Goal: Book appointment/travel/reservation

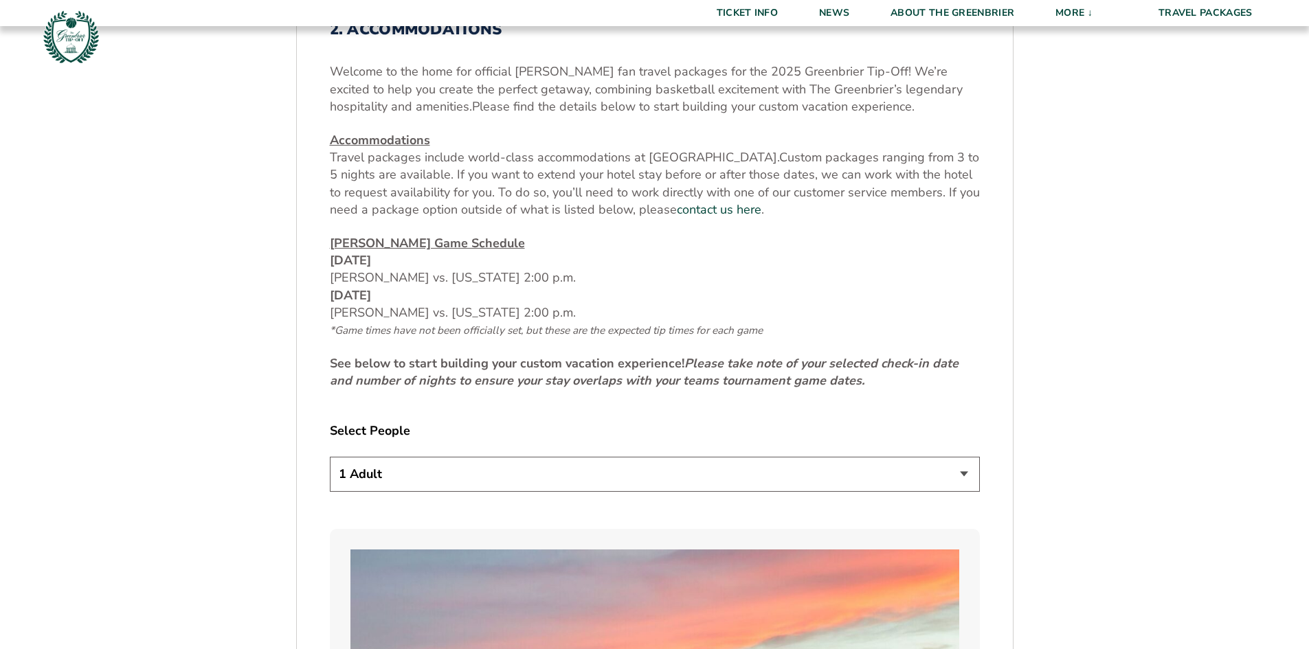
scroll to position [550, 0]
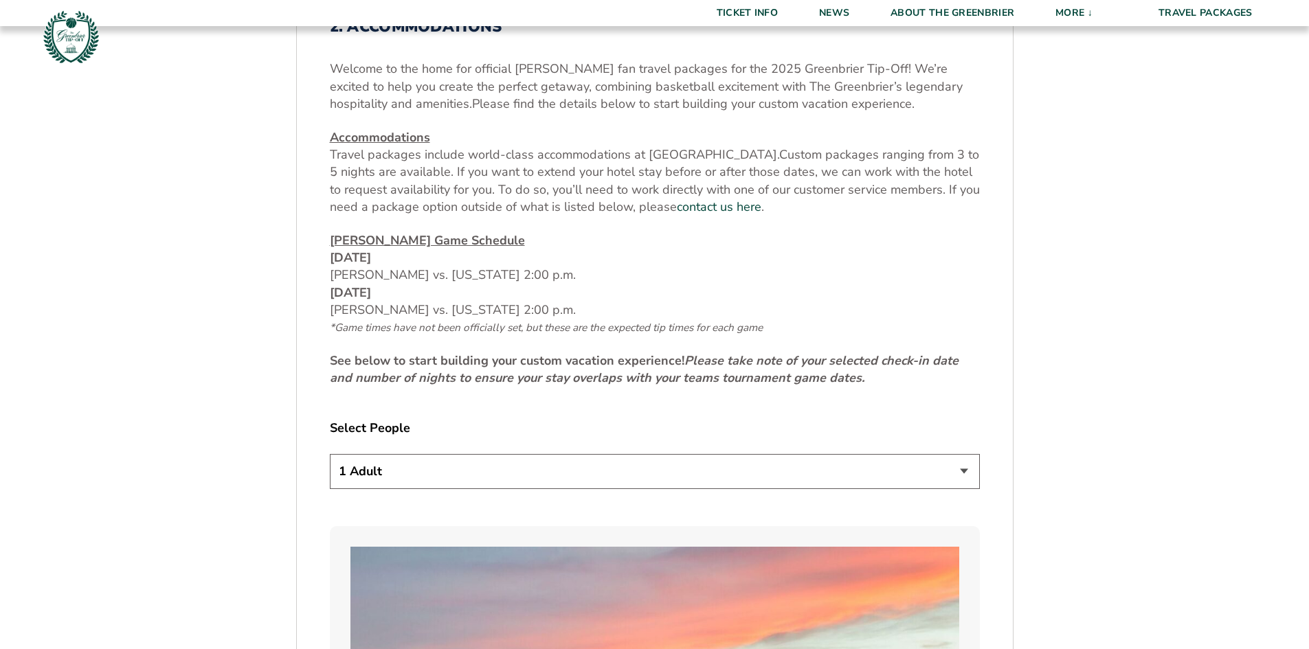
select select "2 Adults"
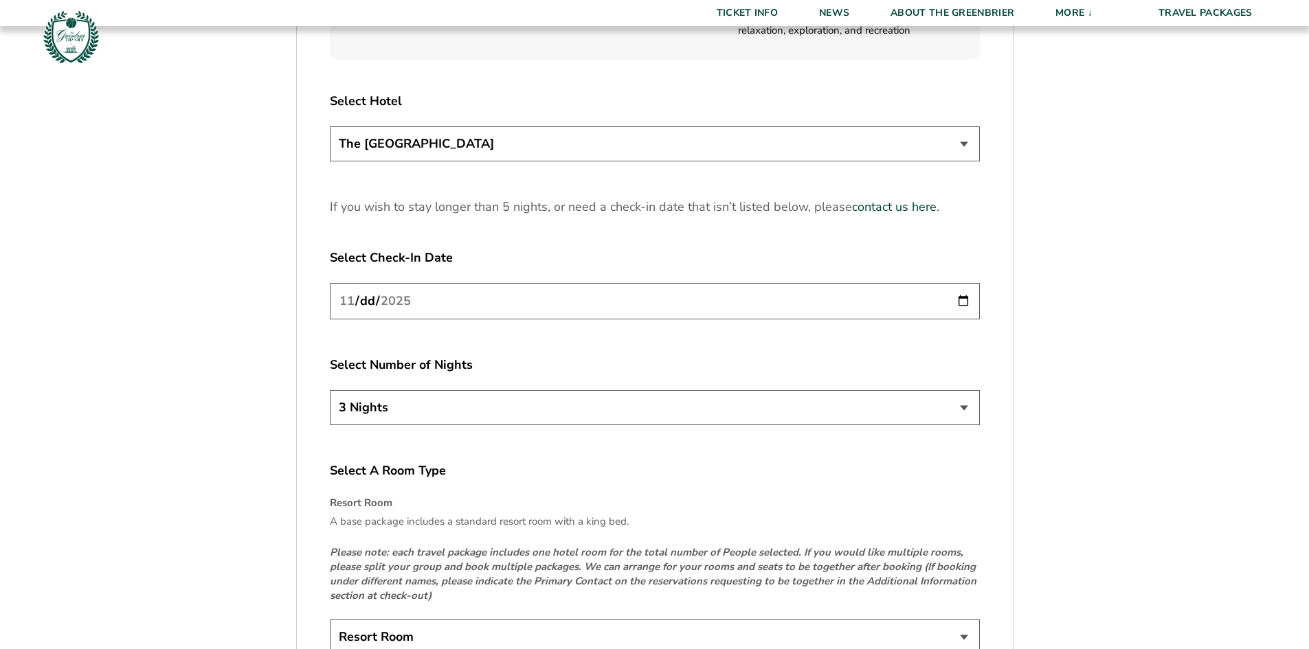
scroll to position [1940, 0]
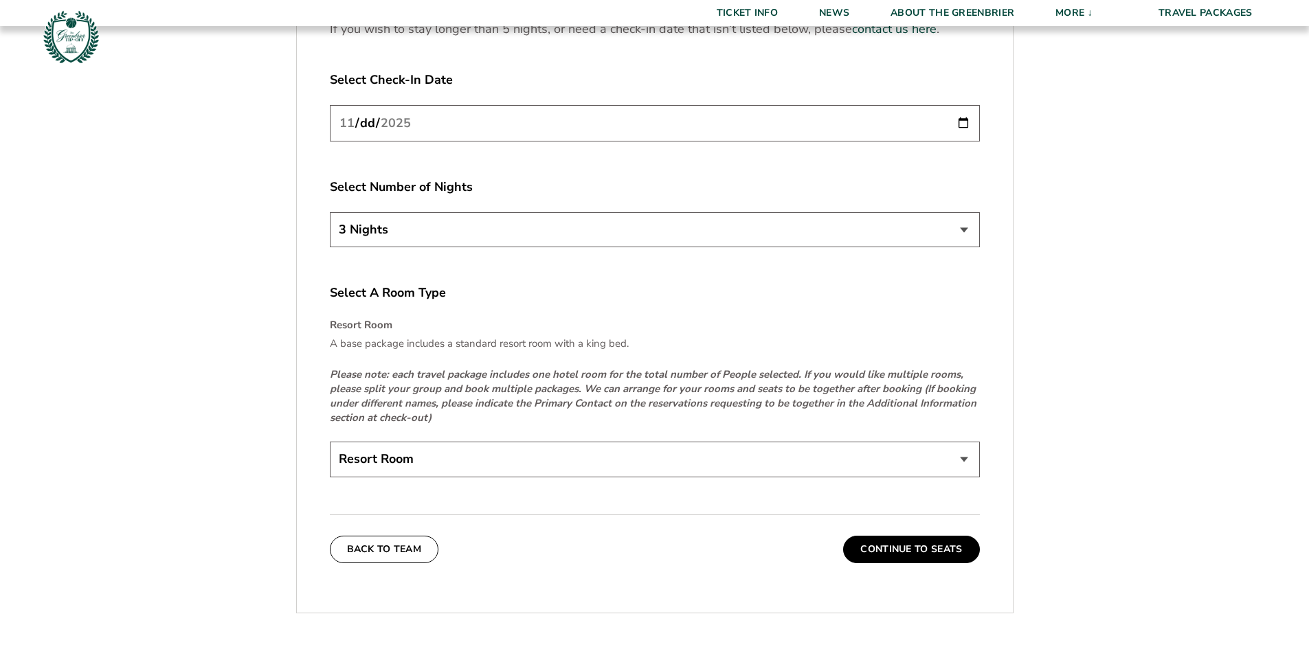
click at [958, 126] on input "[DATE]" at bounding box center [655, 123] width 650 height 36
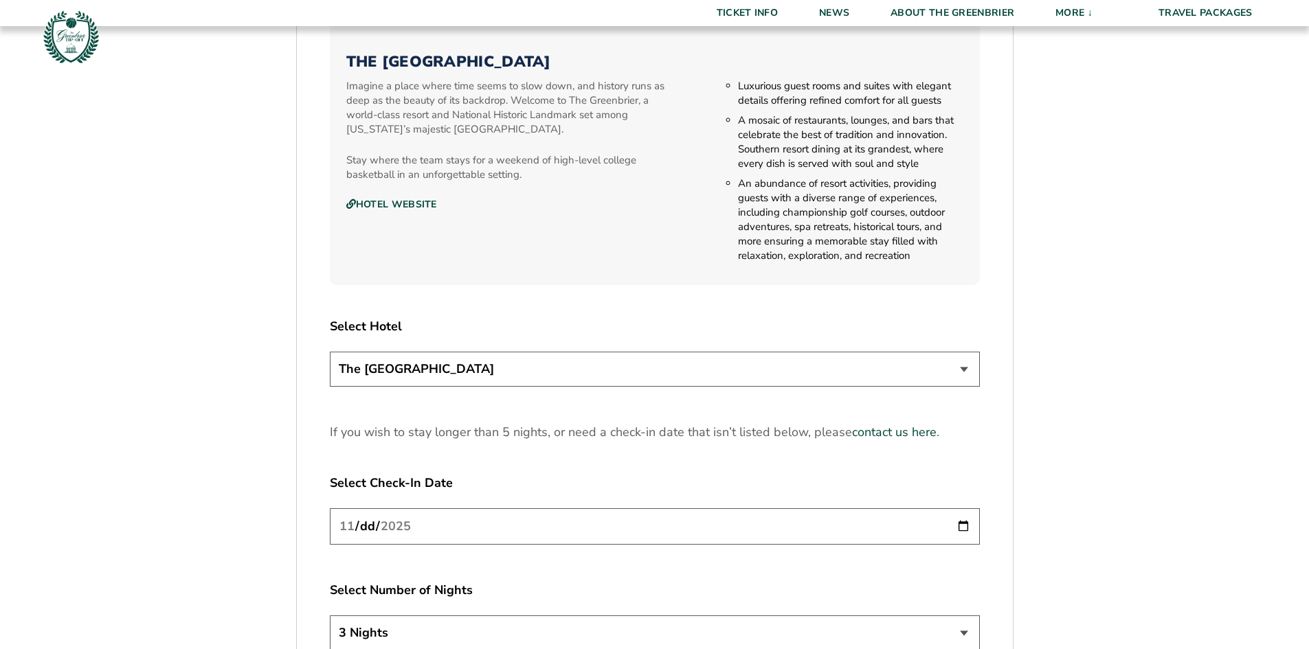
scroll to position [1780, 0]
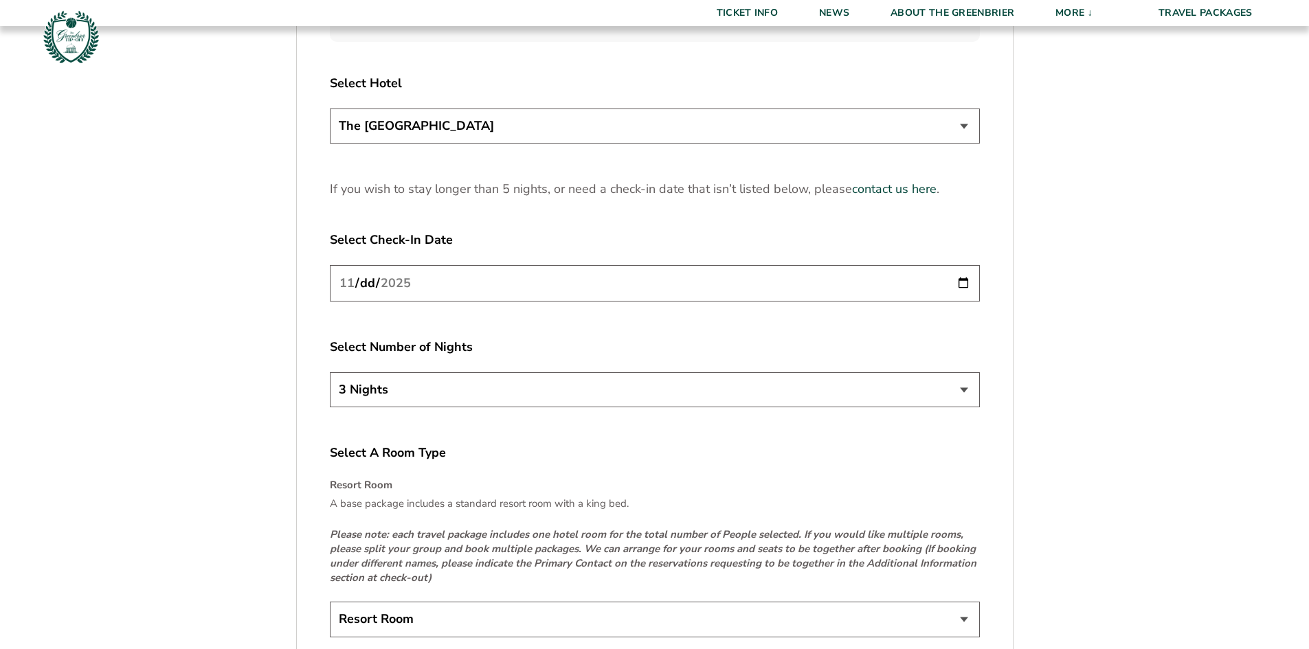
click at [966, 283] on input "[DATE]" at bounding box center [655, 283] width 650 height 36
type input "[DATE]"
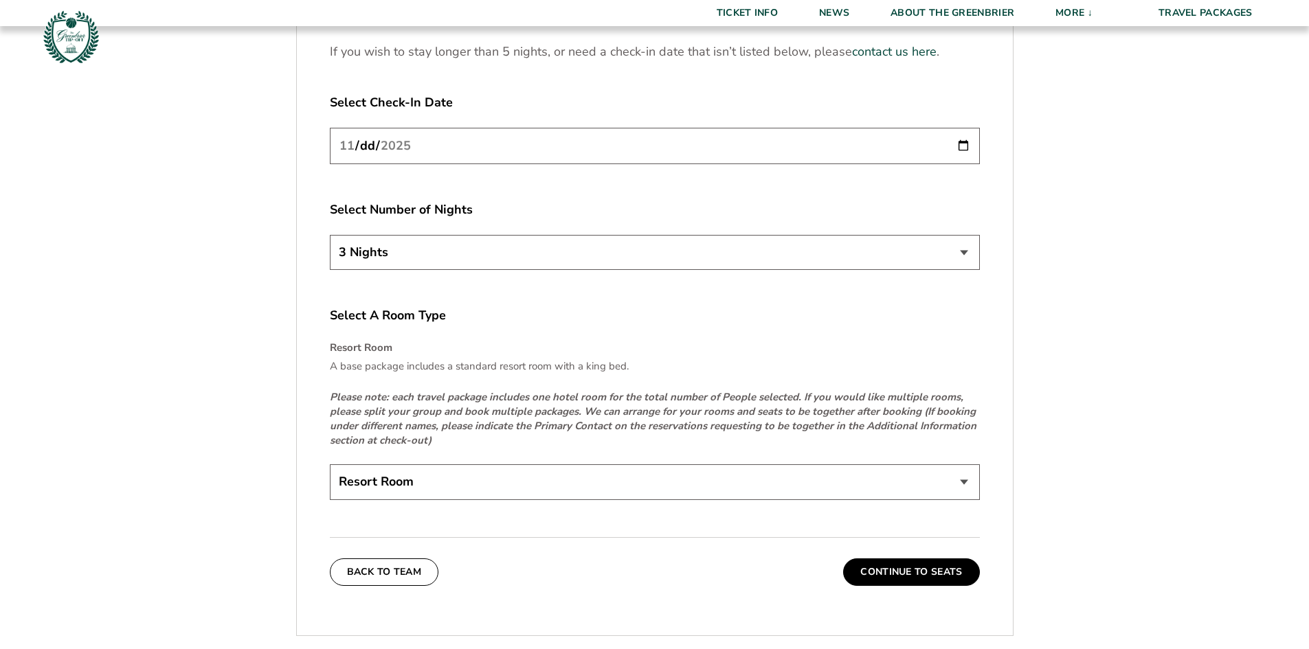
scroll to position [1986, 0]
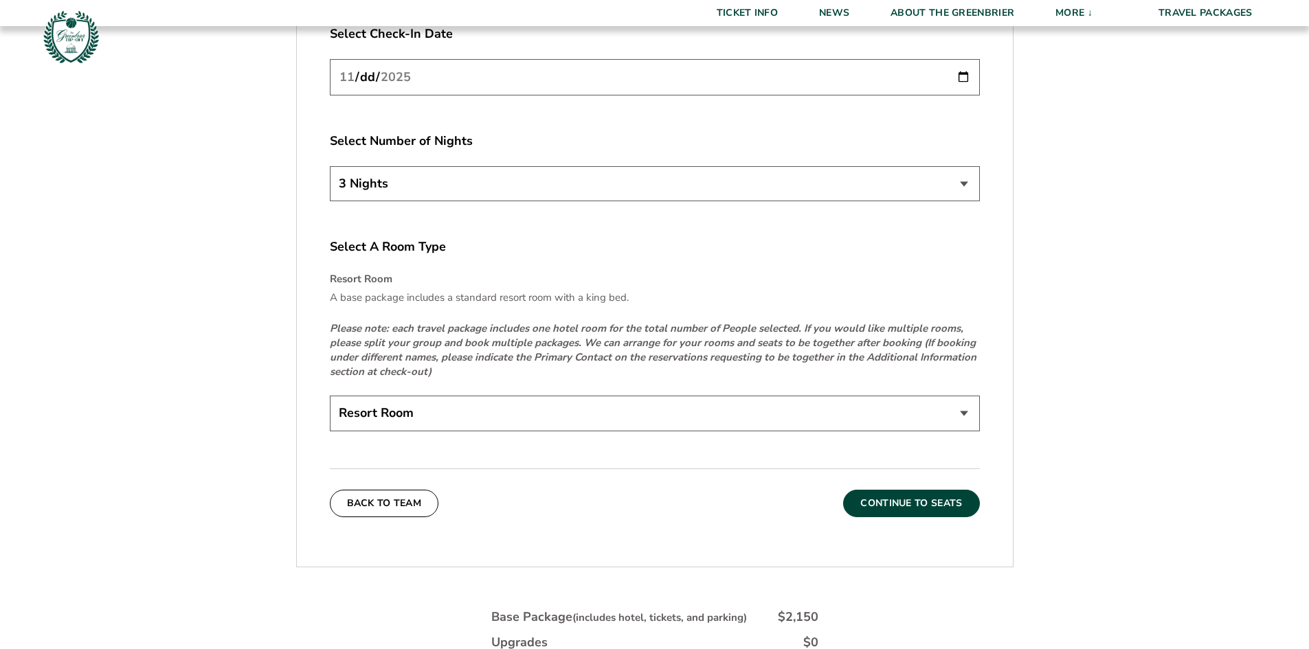
click at [897, 506] on button "Continue To Seats" at bounding box center [911, 503] width 136 height 27
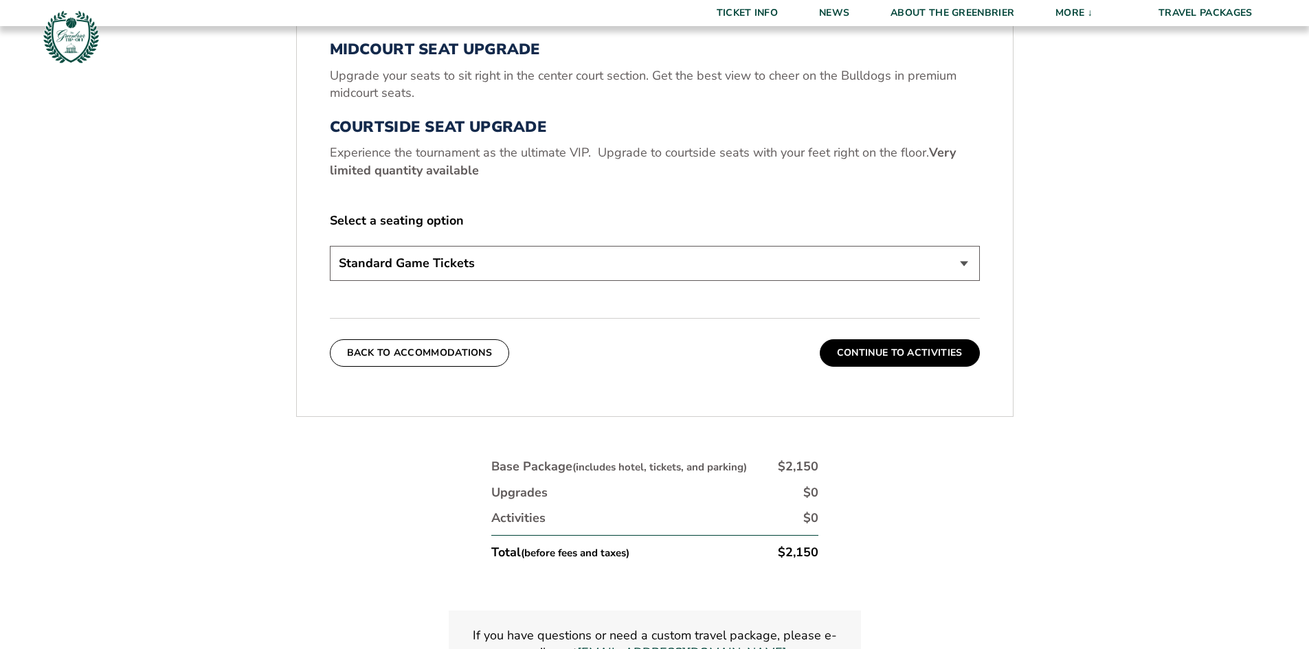
scroll to position [650, 0]
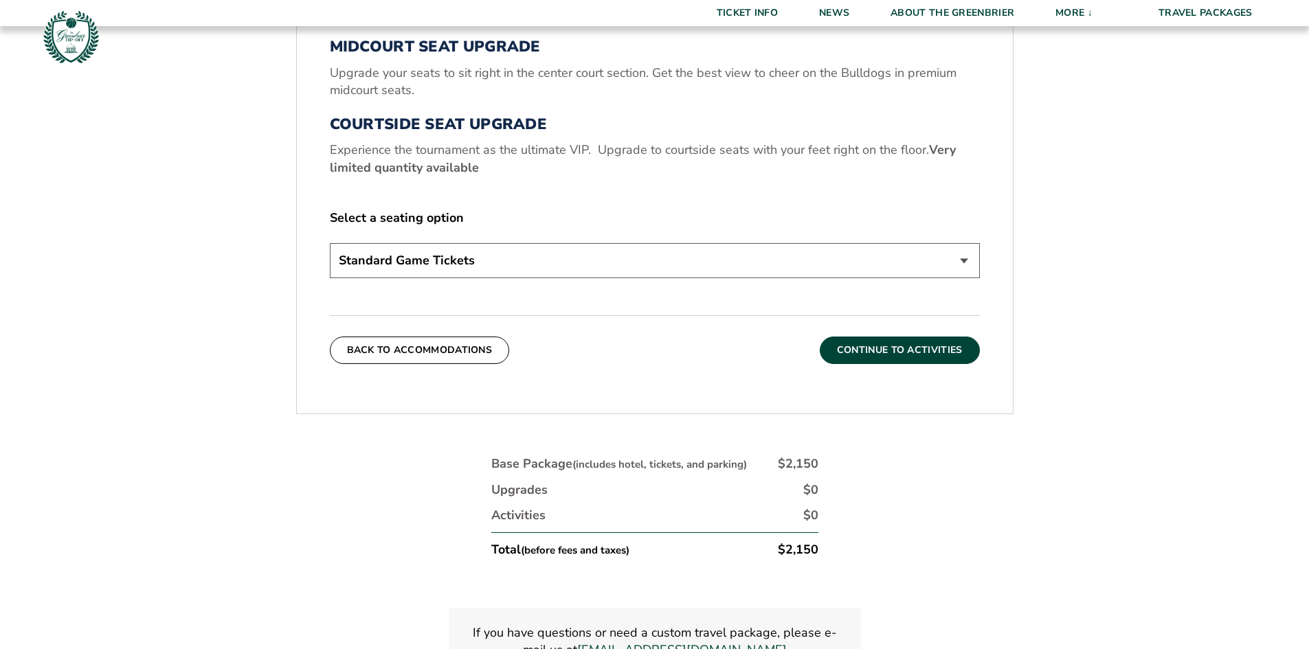
click at [912, 352] on button "Continue To Activities" at bounding box center [900, 350] width 160 height 27
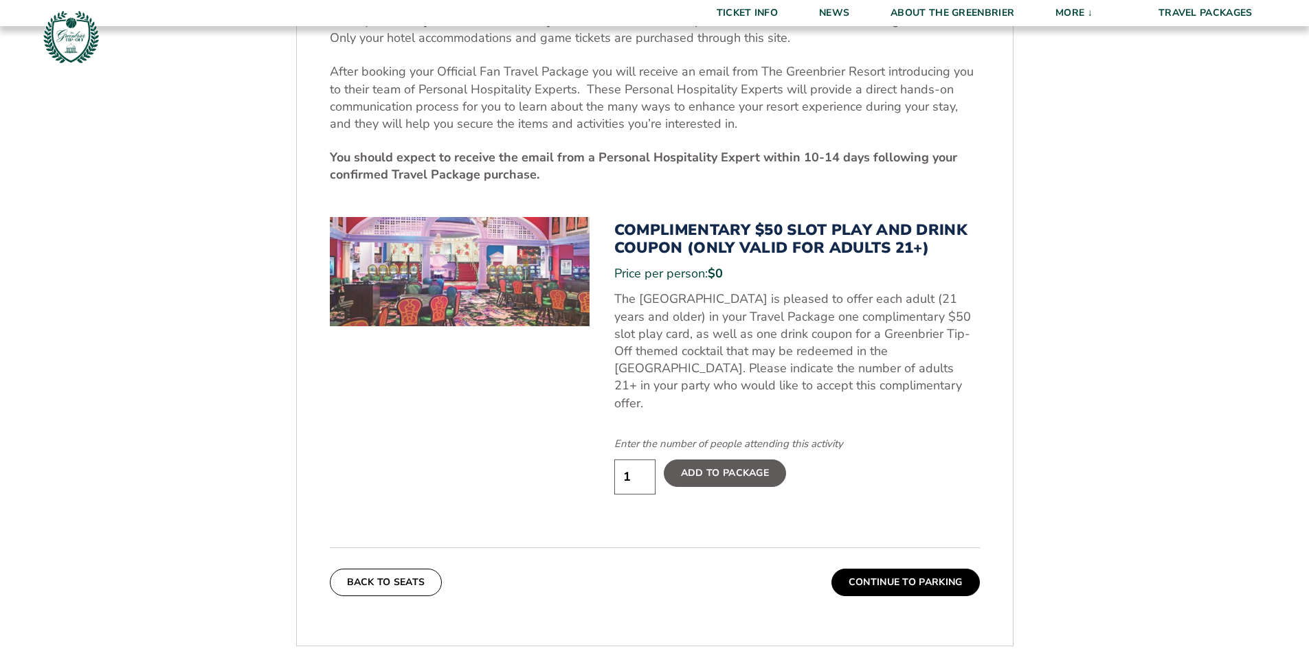
drag, startPoint x: 632, startPoint y: 460, endPoint x: 557, endPoint y: 454, distance: 75.1
click at [552, 454] on div "Complimentary $50 Slot Play and Drink Coupon (Only Valid for Adults 21+) Price …" at bounding box center [655, 370] width 650 height 306
type input "2"
click at [716, 462] on label "Add To Package" at bounding box center [725, 473] width 122 height 27
click at [0, 0] on input "Add To Package" at bounding box center [0, 0] width 0 height 0
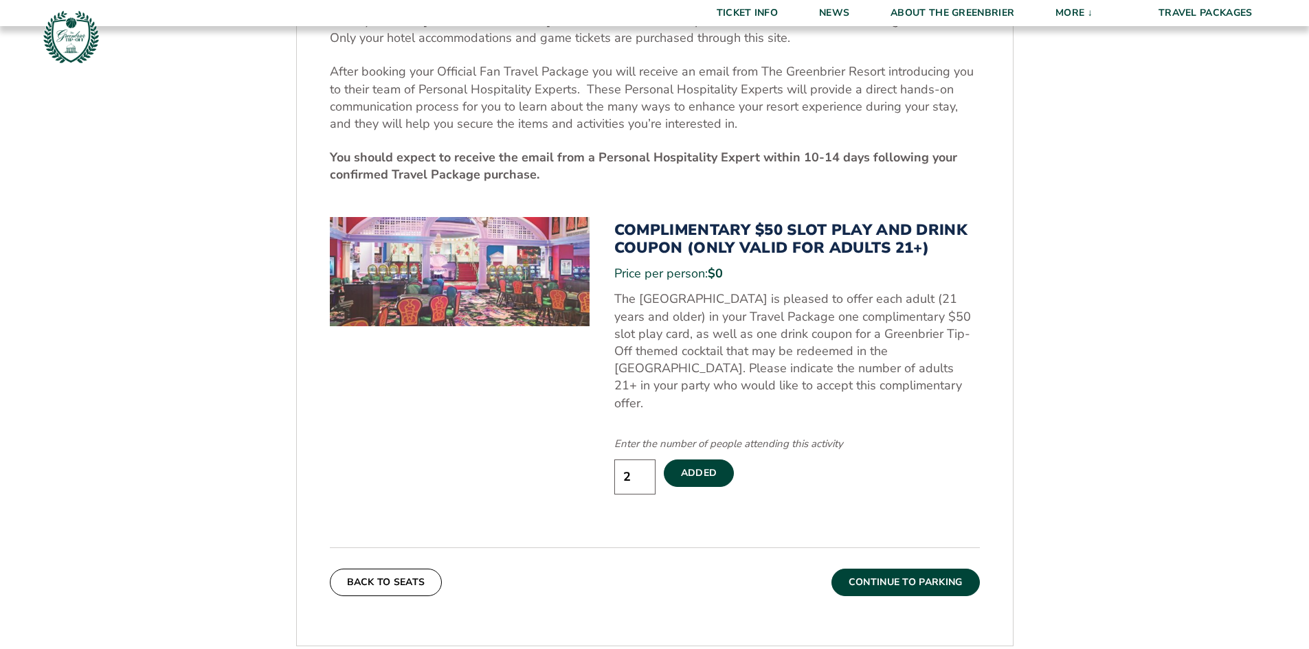
click at [897, 570] on button "Continue To Parking" at bounding box center [905, 582] width 148 height 27
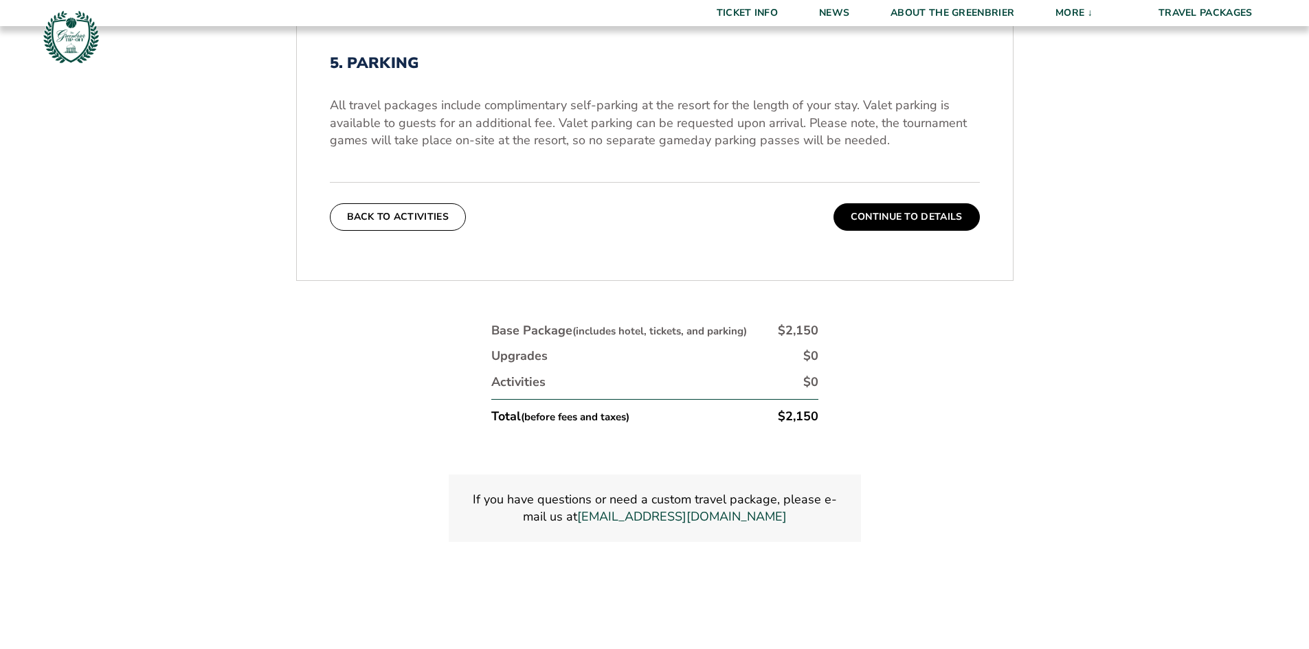
scroll to position [445, 0]
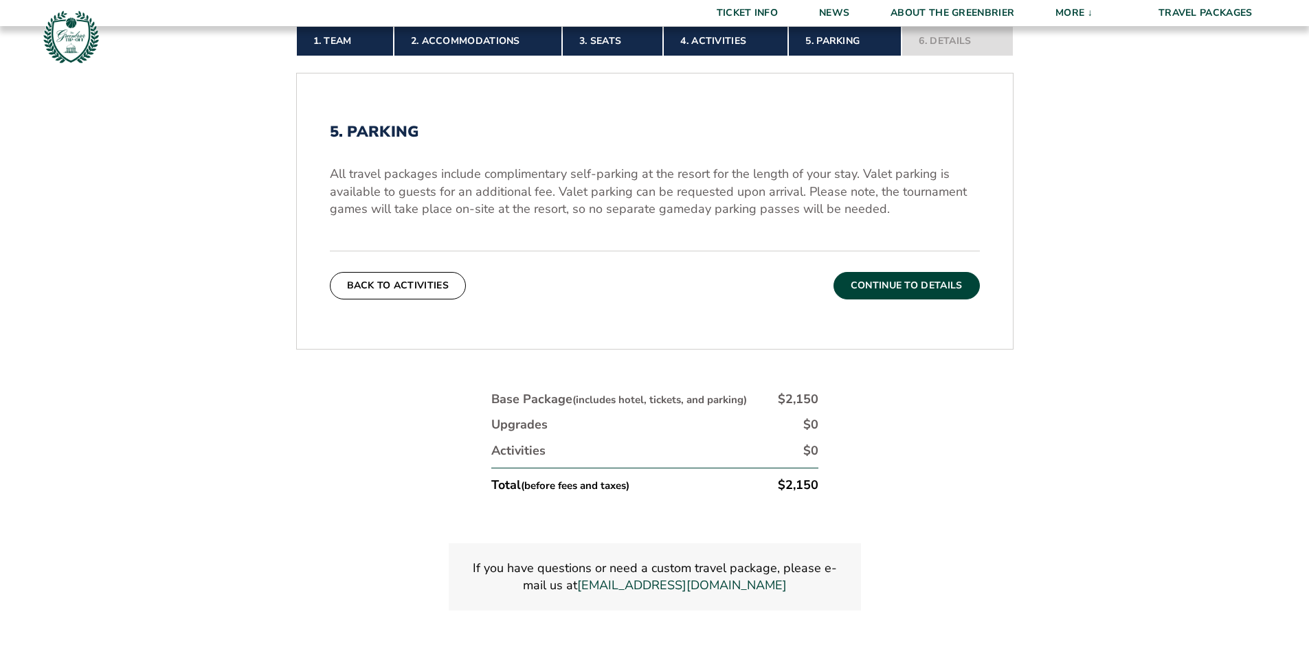
click at [907, 287] on button "Continue To Details" at bounding box center [906, 285] width 146 height 27
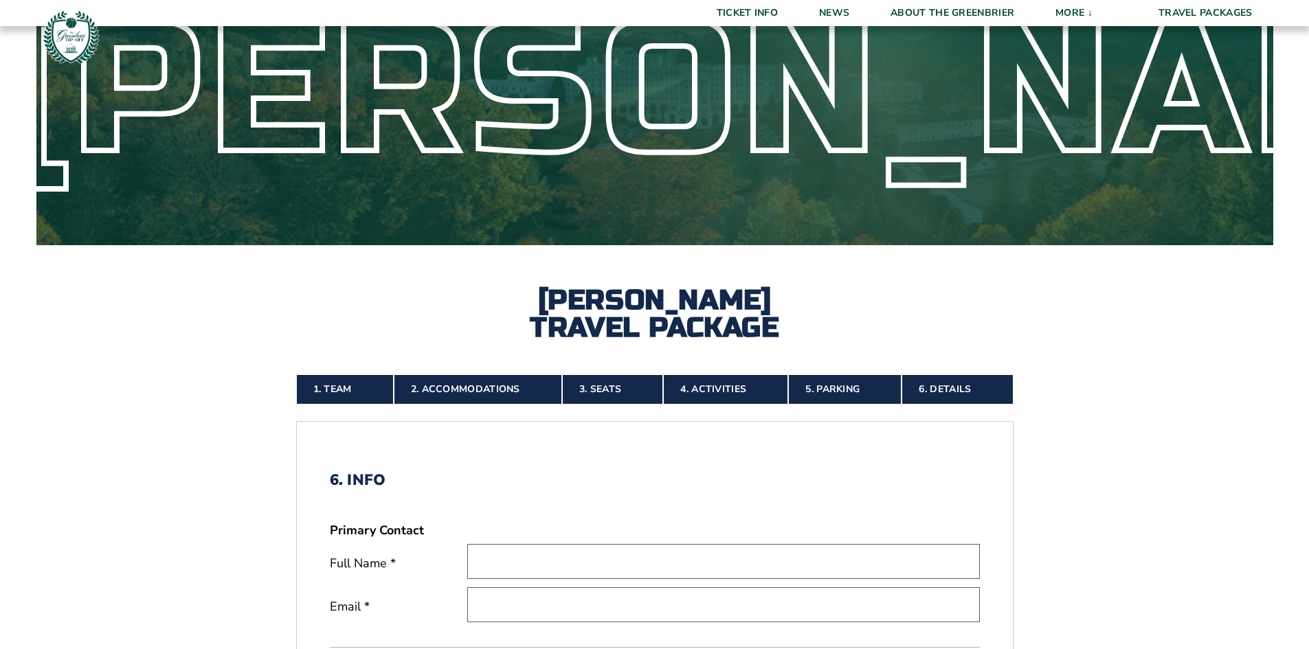
scroll to position [0, 0]
